Goal: Check status: Check status

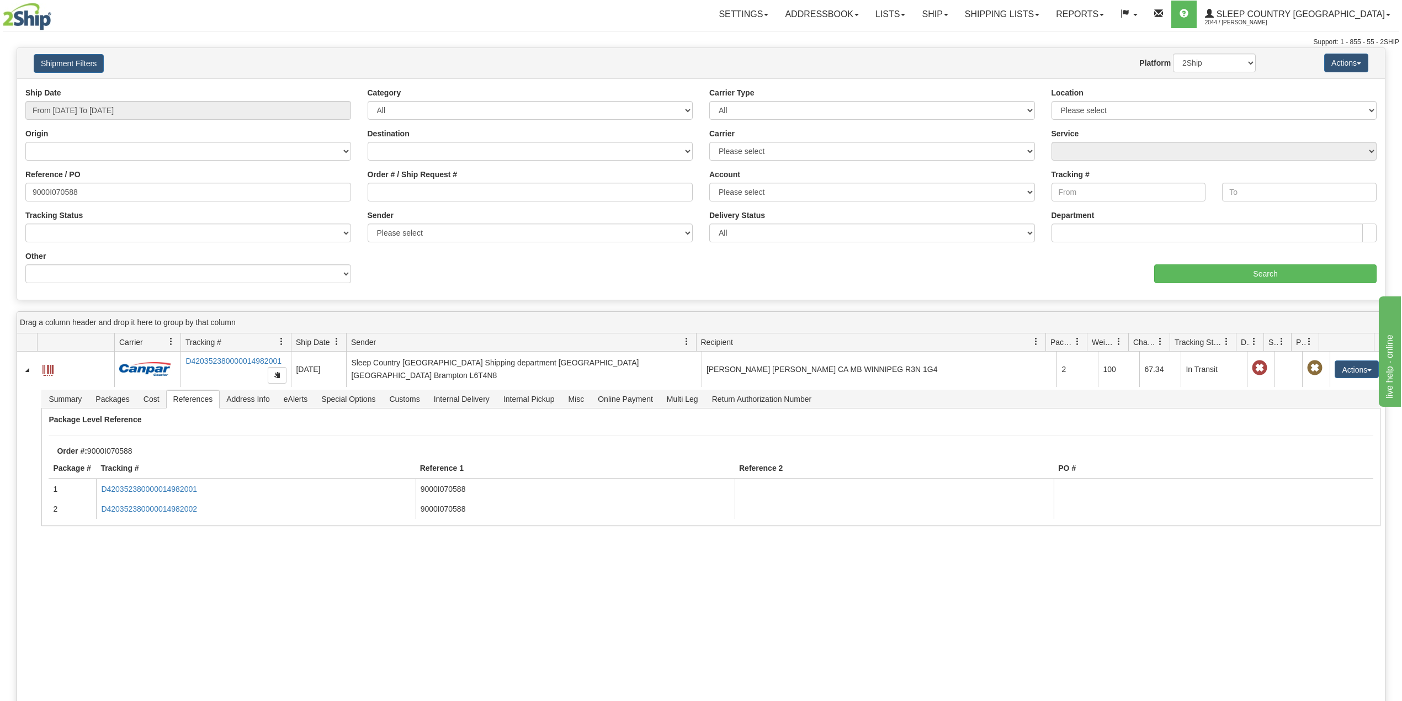
click at [58, 193] on input "9000I070588" at bounding box center [188, 192] width 326 height 19
type input "9000I058508"
click at [1224, 270] on input "Search" at bounding box center [1265, 273] width 222 height 19
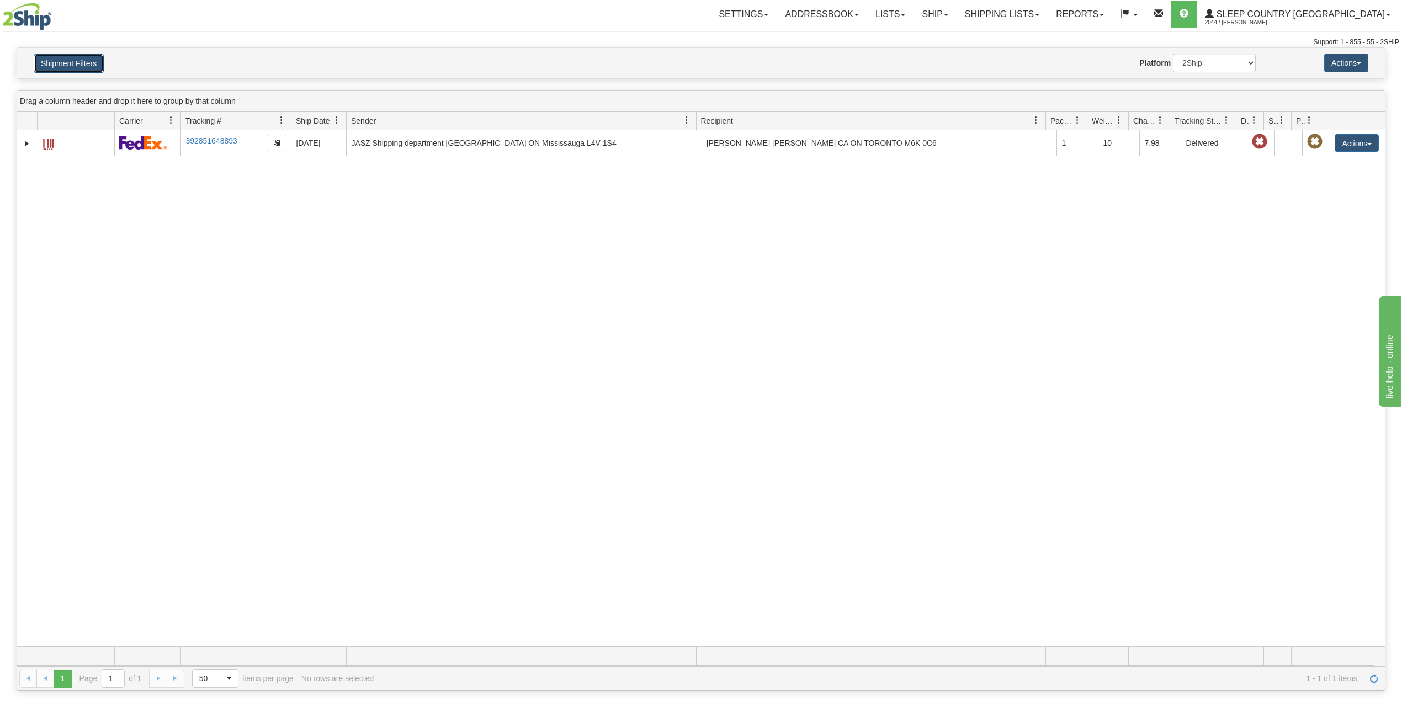
click at [67, 64] on button "Shipment Filters" at bounding box center [69, 63] width 70 height 19
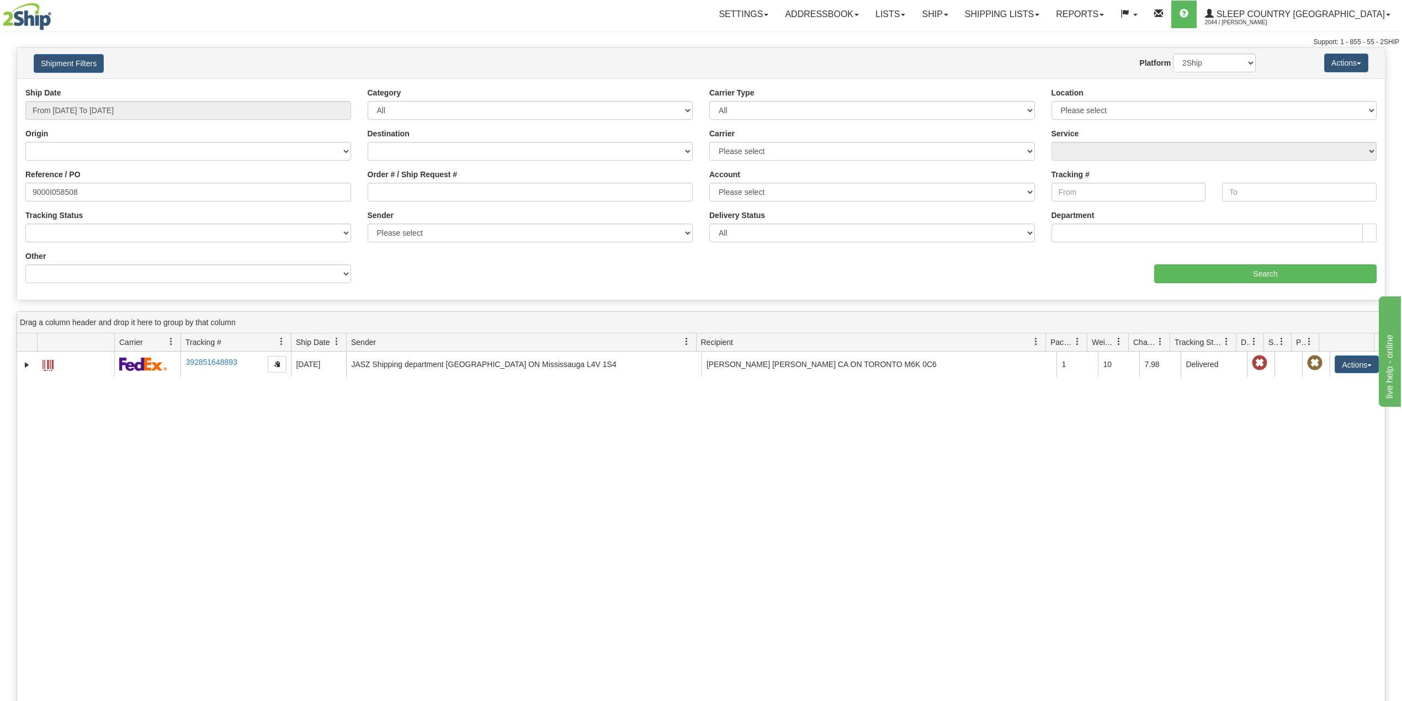
click at [297, 45] on div "Support: 1 - 855 - 55 - 2SHIP" at bounding box center [701, 42] width 1397 height 9
click at [1038, 12] on link "Shipping lists" at bounding box center [1002, 15] width 91 height 28
drag, startPoint x: 480, startPoint y: 31, endPoint x: 491, endPoint y: 67, distance: 37.7
click at [480, 31] on hr at bounding box center [701, 31] width 1397 height 1
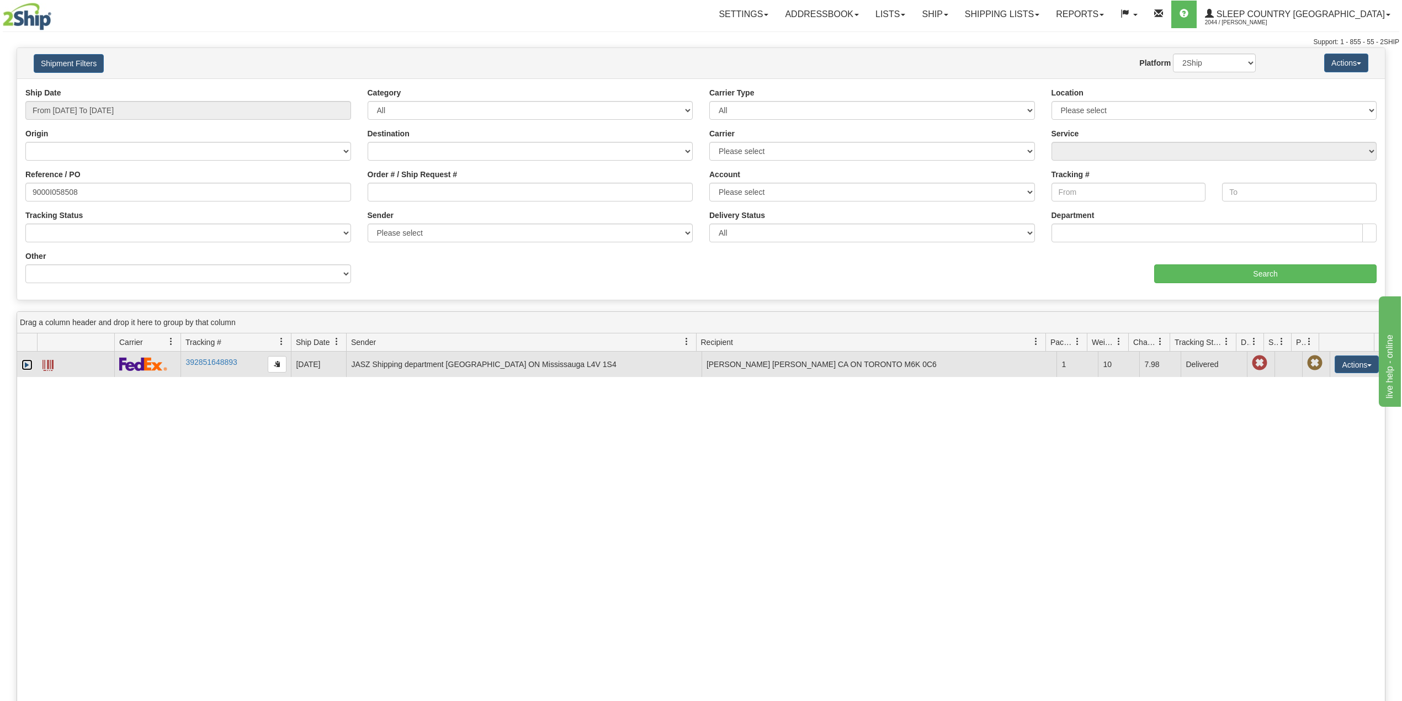
click at [26, 367] on link "Expand" at bounding box center [27, 364] width 11 height 11
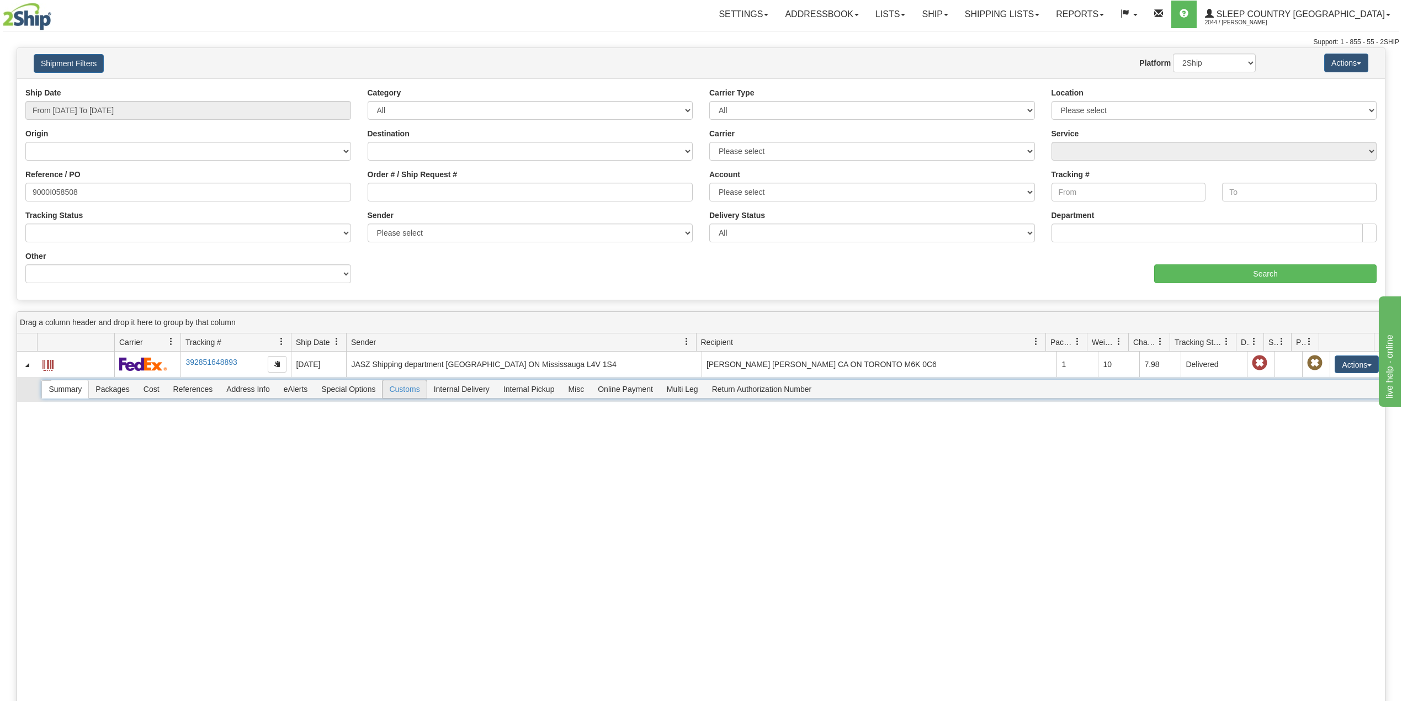
click at [413, 385] on span "Customs" at bounding box center [405, 389] width 44 height 18
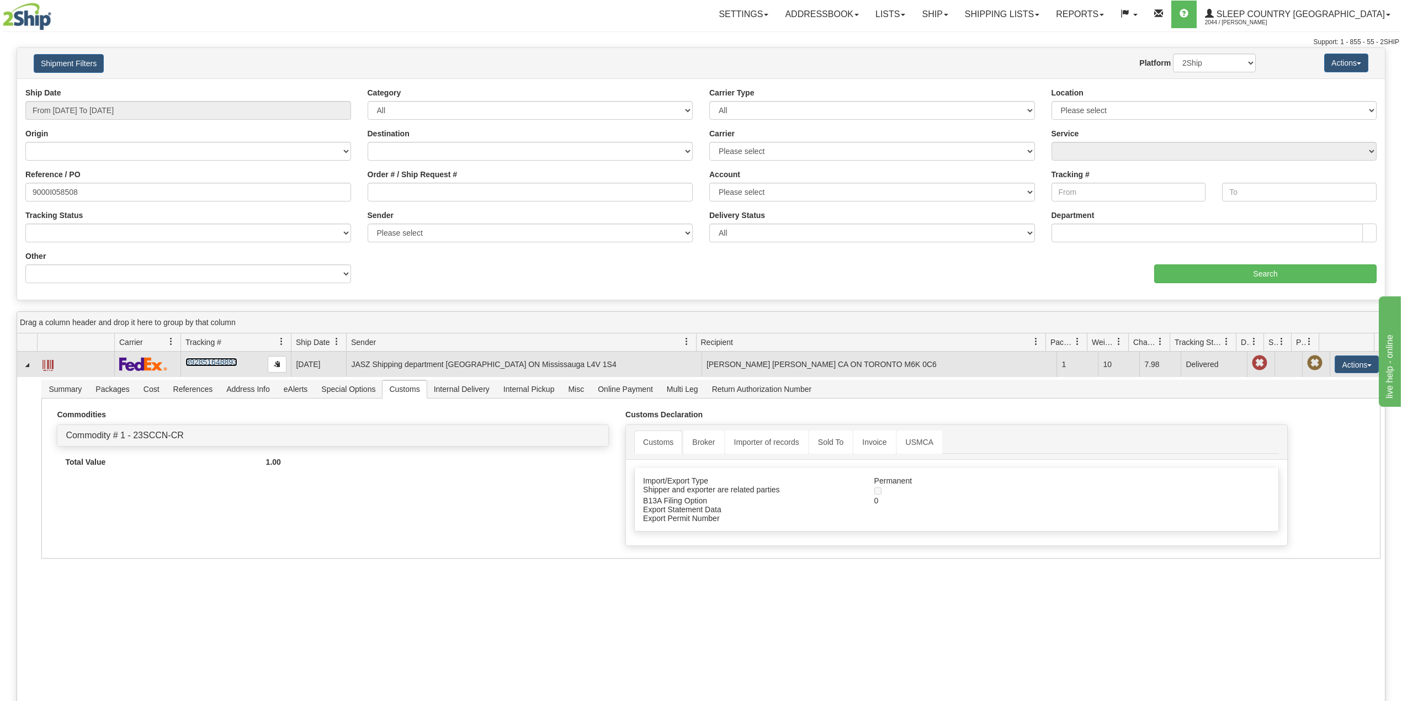
click at [217, 363] on link "392851648893" at bounding box center [210, 362] width 51 height 9
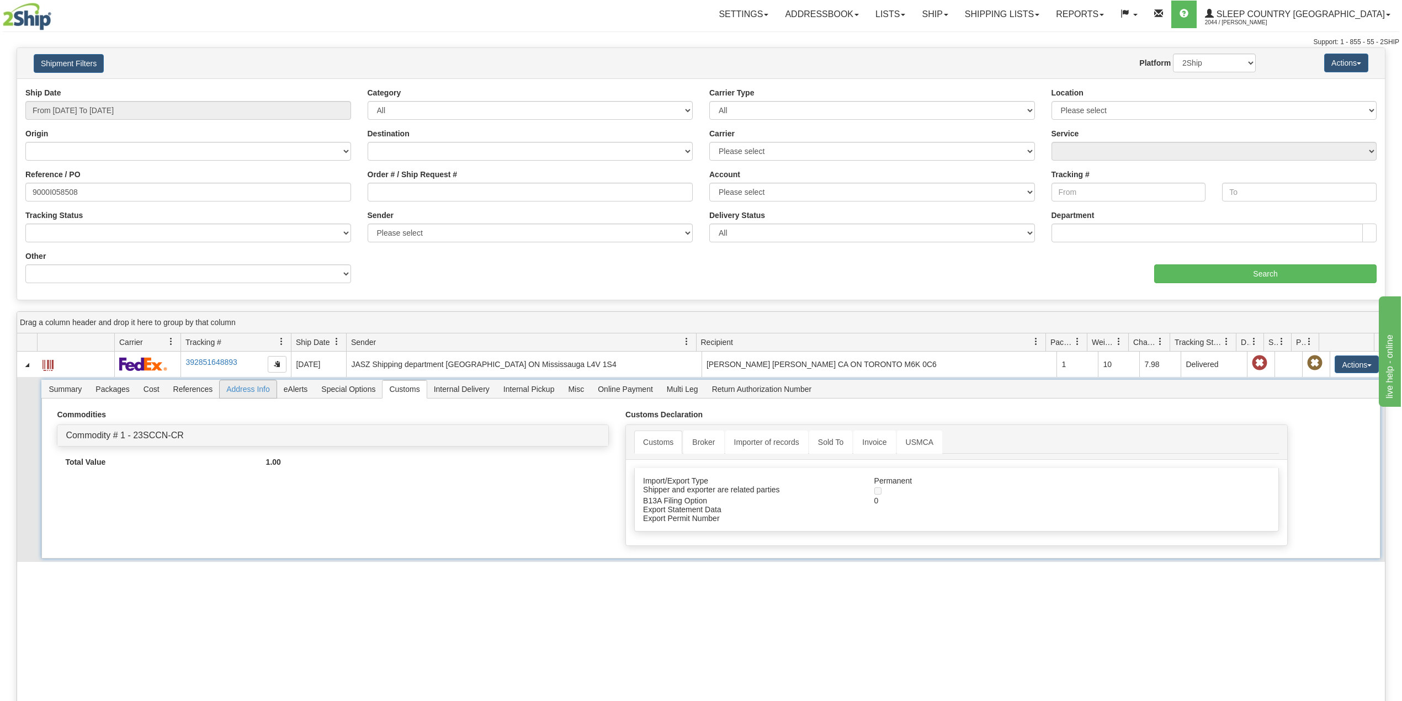
click at [253, 391] on span "Address Info" at bounding box center [248, 389] width 57 height 18
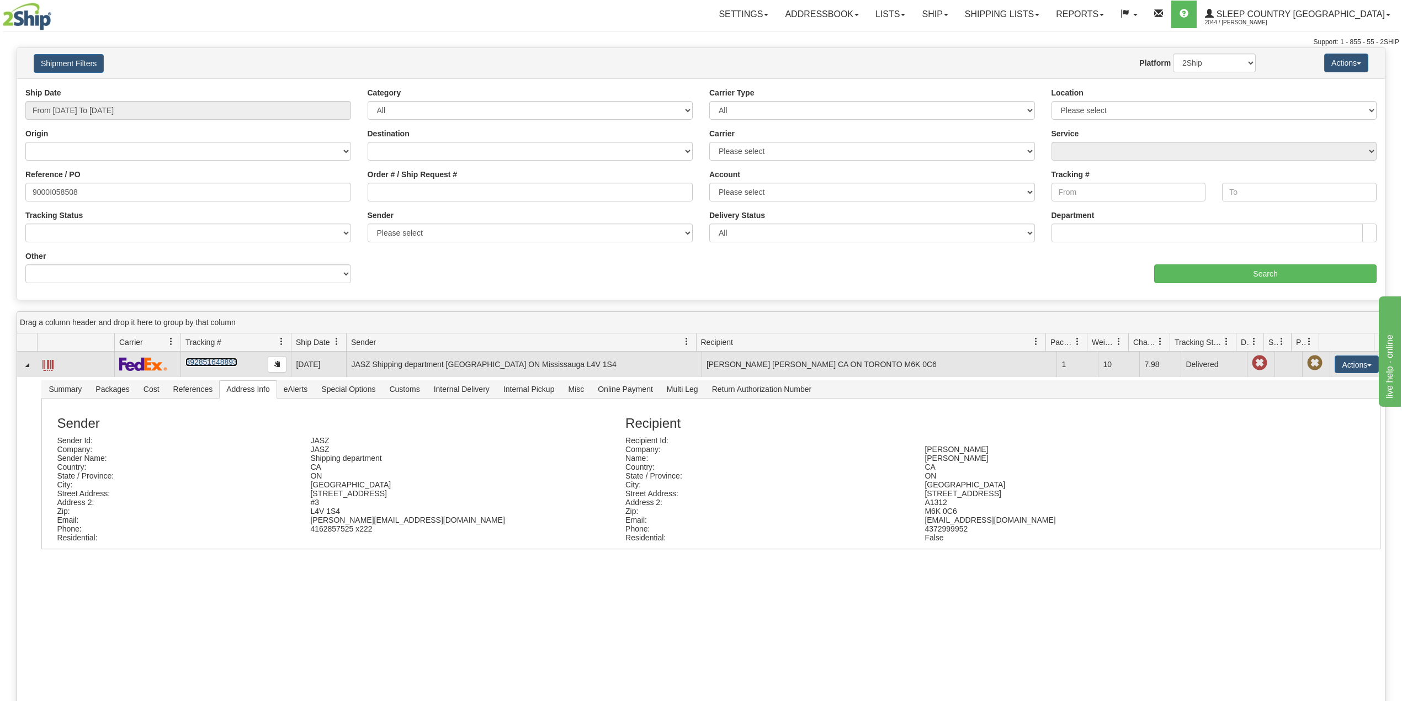
click at [217, 363] on link "392851648893" at bounding box center [210, 362] width 51 height 9
